Goal: Check status: Check status

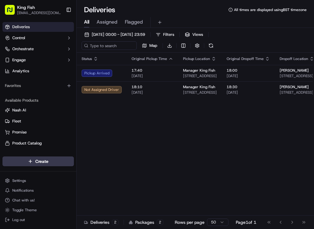
click at [101, 77] on div "Pickup Arrived" at bounding box center [101, 73] width 40 height 7
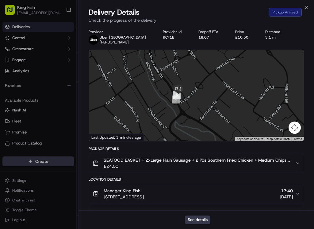
click at [305, 6] on icon "button" at bounding box center [306, 7] width 5 height 5
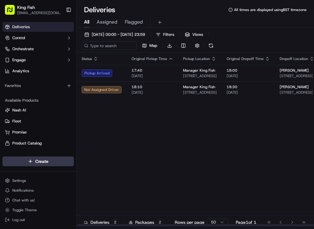
click at [96, 77] on div "Pickup Arrived" at bounding box center [101, 73] width 40 height 7
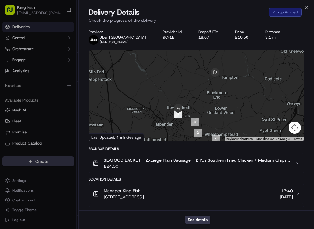
click at [308, 7] on icon "button" at bounding box center [306, 7] width 5 height 5
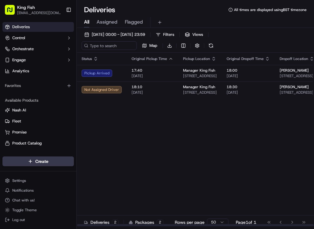
click at [98, 77] on div "Pickup Arrived" at bounding box center [101, 73] width 40 height 7
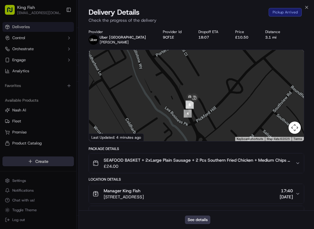
click at [306, 9] on icon "button" at bounding box center [306, 7] width 5 height 5
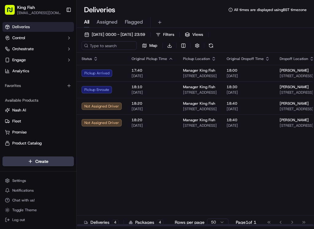
click at [96, 79] on td "Pickup Arrived" at bounding box center [102, 73] width 50 height 17
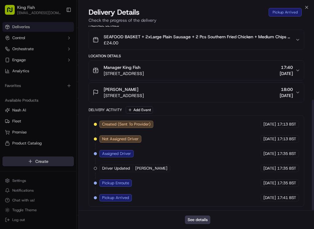
scroll to position [123, 0]
click at [303, 9] on div "Delivery Details Pickup Arrived" at bounding box center [196, 12] width 215 height 10
click at [308, 6] on icon "button" at bounding box center [306, 7] width 5 height 5
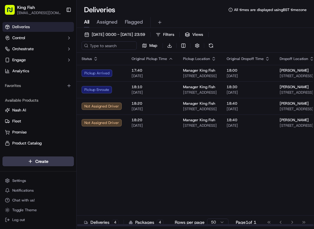
scroll to position [0, 0]
click at [97, 93] on div "Pickup Enroute" at bounding box center [101, 89] width 40 height 7
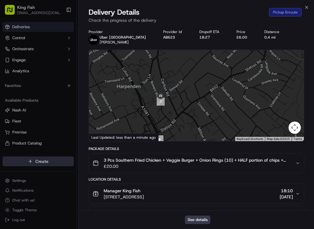
click at [306, 8] on icon "button" at bounding box center [306, 7] width 5 height 5
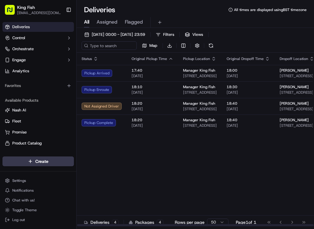
click at [99, 93] on div "Pickup Enroute" at bounding box center [101, 89] width 40 height 7
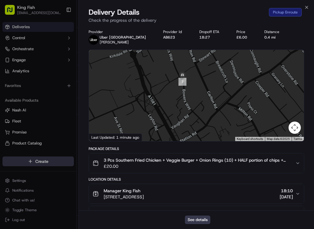
click at [308, 6] on icon "button" at bounding box center [306, 7] width 2 height 2
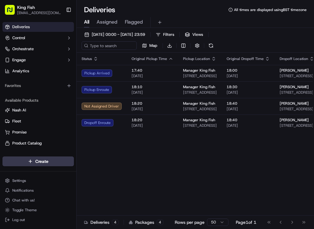
click at [92, 71] on div "Pickup Arrived" at bounding box center [101, 73] width 40 height 7
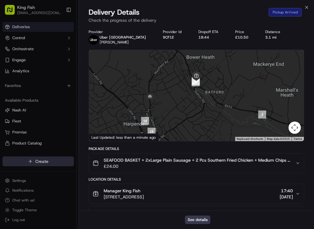
click at [311, 4] on div "Close Delivery Details Pickup Arrived Check the progress of the delivery Provid…" at bounding box center [195, 114] width 235 height 229
click at [306, 8] on icon "button" at bounding box center [306, 7] width 5 height 5
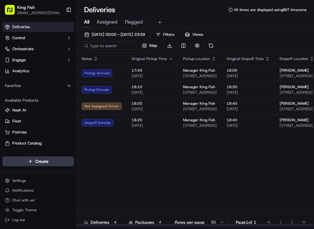
click at [96, 72] on div "Pickup Arrived" at bounding box center [101, 73] width 40 height 7
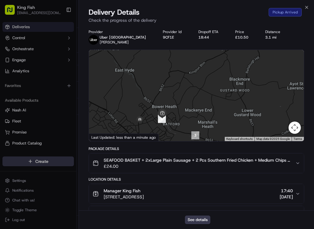
click at [307, 2] on div "Close Delivery Details Pickup Arrived Check the progress of the delivery Provid…" at bounding box center [195, 114] width 235 height 229
click at [307, 5] on icon "button" at bounding box center [306, 7] width 5 height 5
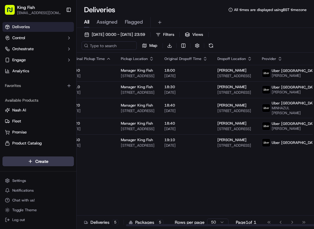
scroll to position [0, 62]
click at [264, 130] on img at bounding box center [267, 126] width 8 height 8
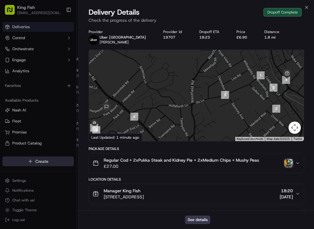
click at [292, 165] on img "button" at bounding box center [288, 163] width 9 height 9
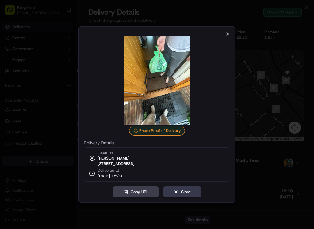
click at [230, 32] on icon "button" at bounding box center [227, 34] width 5 height 5
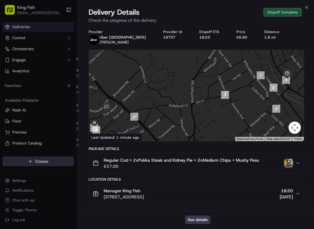
click at [68, 11] on div at bounding box center [157, 114] width 314 height 229
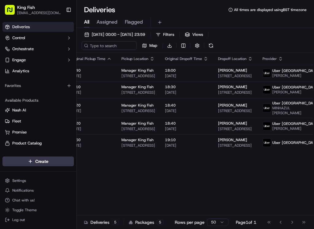
click at [67, 7] on button "Toggle Sidebar" at bounding box center [68, 10] width 10 height 10
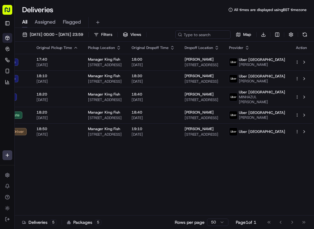
scroll to position [0, 0]
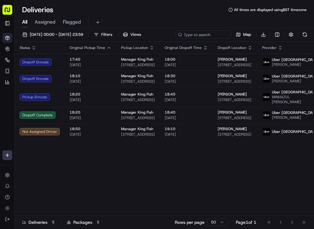
click at [41, 119] on div "Dropoff Complete" at bounding box center [40, 115] width 40 height 7
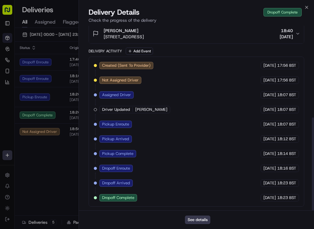
scroll to position [184, 0]
click at [195, 224] on button "See details" at bounding box center [197, 220] width 25 height 9
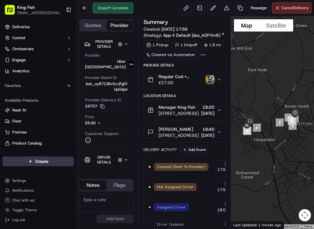
click at [67, 11] on button "Toggle Sidebar" at bounding box center [68, 10] width 10 height 10
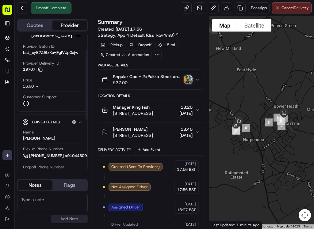
scroll to position [28, 0]
click at [17, 8] on button at bounding box center [22, 7] width 11 height 11
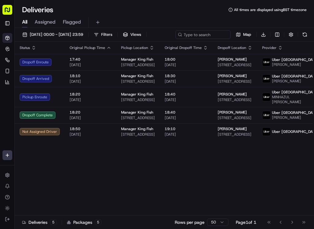
click at [272, 120] on span "[PERSON_NAME]" at bounding box center [295, 117] width 46 height 5
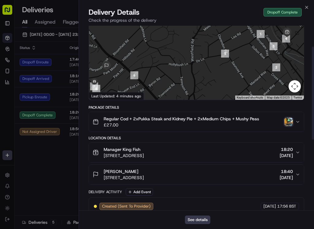
scroll to position [41, 0]
click at [288, 125] on img "button" at bounding box center [288, 122] width 9 height 9
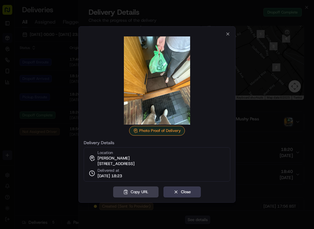
click at [228, 32] on icon "button" at bounding box center [227, 34] width 5 height 5
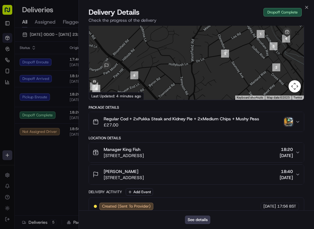
click at [289, 125] on img "button" at bounding box center [288, 122] width 9 height 9
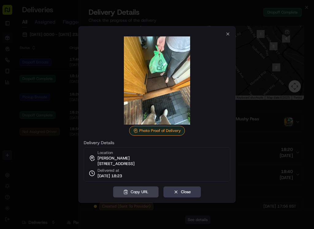
click at [172, 196] on button "Close" at bounding box center [181, 192] width 37 height 11
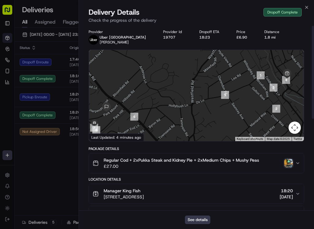
scroll to position [0, 0]
click at [291, 167] on img "button" at bounding box center [288, 163] width 9 height 9
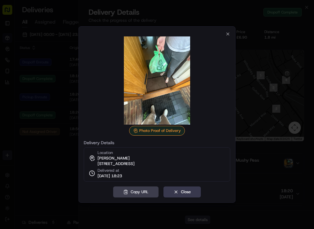
click at [221, 32] on div "Photo Proof of Delivery Delivery Details Location [PERSON_NAME] [STREET_ADDRESS…" at bounding box center [157, 107] width 146 height 150
click at [227, 33] on icon "button" at bounding box center [227, 34] width 5 height 5
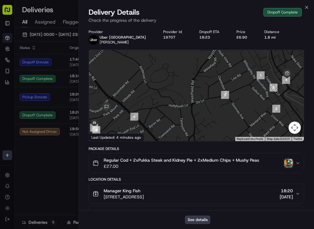
click at [308, 6] on icon "button" at bounding box center [306, 7] width 5 height 5
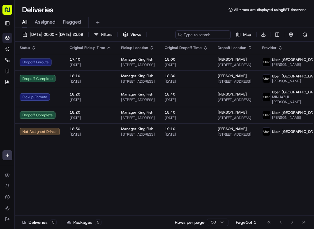
click at [38, 61] on div "Dropoff Enroute" at bounding box center [40, 62] width 40 height 7
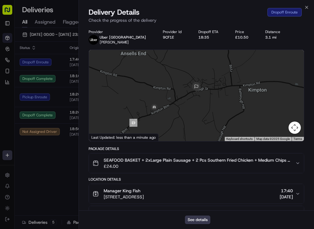
click at [308, 9] on icon "button" at bounding box center [306, 7] width 5 height 5
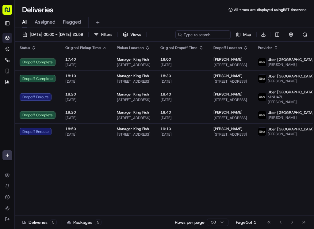
click at [40, 67] on td "Dropoff Complete" at bounding box center [38, 62] width 46 height 17
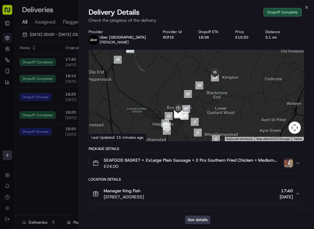
click at [286, 164] on img "button" at bounding box center [288, 163] width 9 height 9
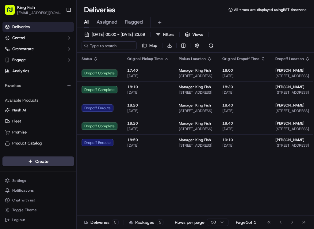
click at [66, 11] on button "Toggle Sidebar" at bounding box center [68, 10] width 10 height 10
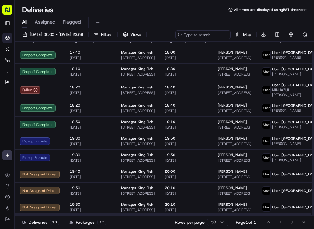
scroll to position [10, 0]
click at [33, 157] on div "Pickup Enroute" at bounding box center [40, 157] width 40 height 7
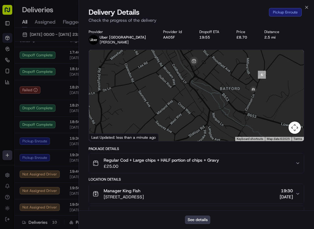
click at [306, 8] on icon "button" at bounding box center [306, 7] width 2 height 2
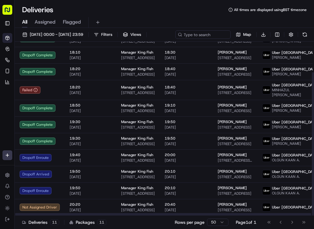
scroll to position [37, 0]
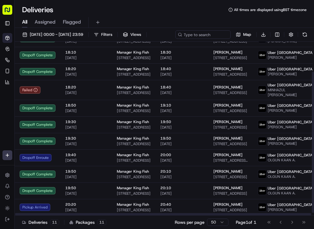
click at [39, 206] on div "Pickup Arrived" at bounding box center [38, 207] width 36 height 7
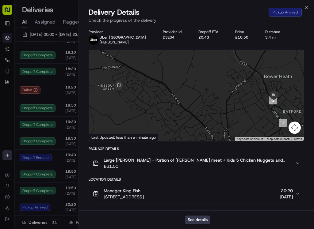
click at [308, 7] on icon "button" at bounding box center [306, 7] width 5 height 5
